Goal: Task Accomplishment & Management: Manage account settings

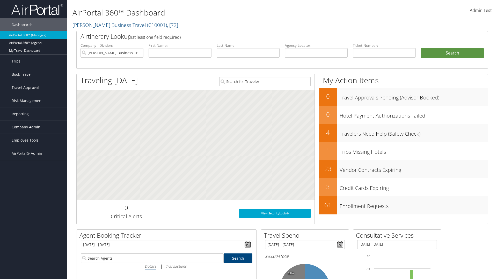
click at [34, 127] on span "Company Admin" at bounding box center [26, 127] width 29 height 13
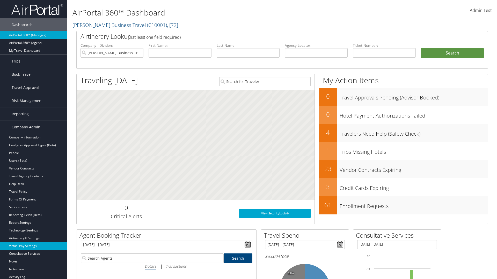
click at [34, 242] on link "Virtual Pay Settings" at bounding box center [33, 246] width 67 height 8
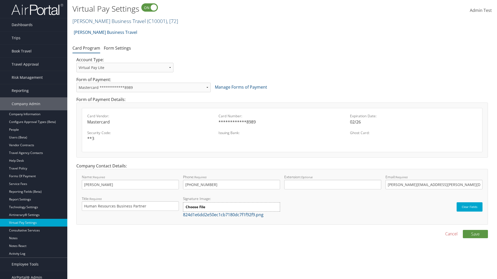
click at [107, 21] on link "Christopherson Business Travel ( C10001 ) , [ 72 ]" at bounding box center [125, 21] width 106 height 7
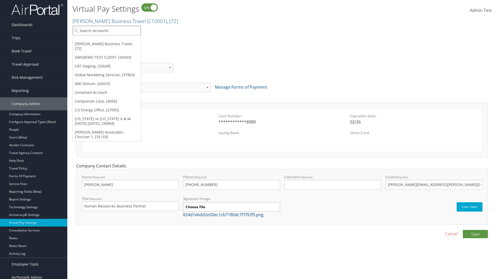
click at [107, 31] on input "search" at bounding box center [107, 31] width 68 height 10
type input "GMSDEMO TEST CLIENT"
click at [121, 40] on div "GMSDEMO TEST CLIENT (GMSDEMOCHILDR), [43433]" at bounding box center [121, 40] width 102 height 5
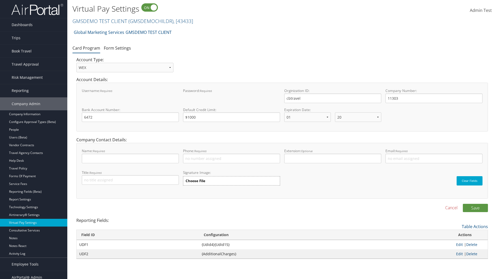
select select "20"
select select "0"
